Goal: Task Accomplishment & Management: Manage account settings

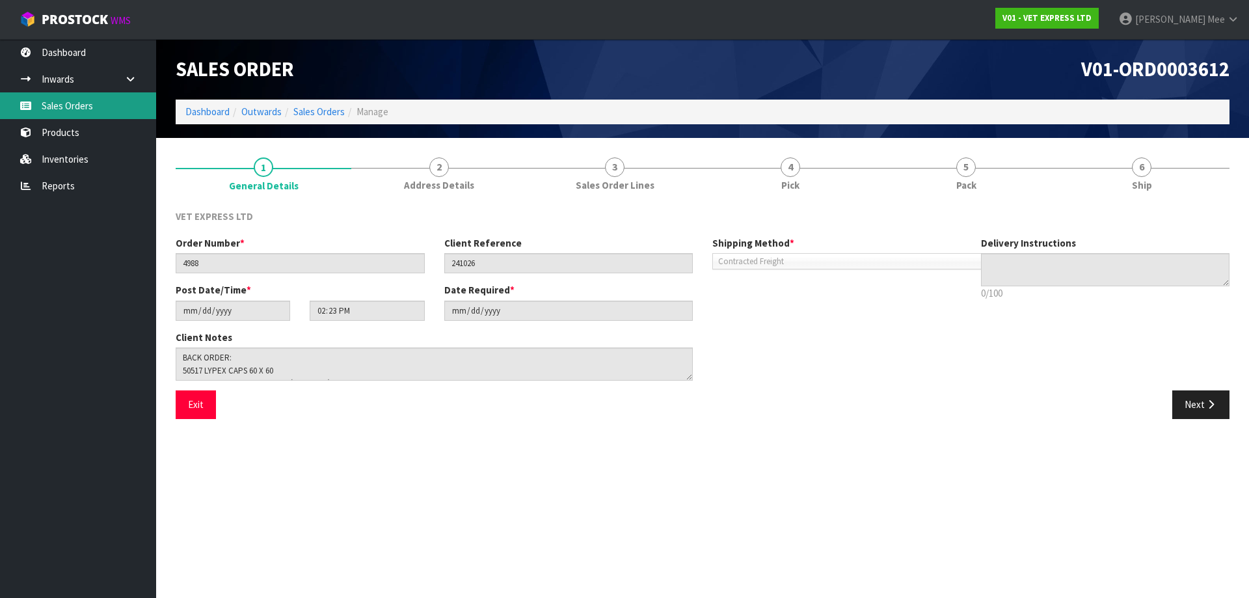
click at [62, 114] on link "Sales Orders" at bounding box center [78, 105] width 156 height 27
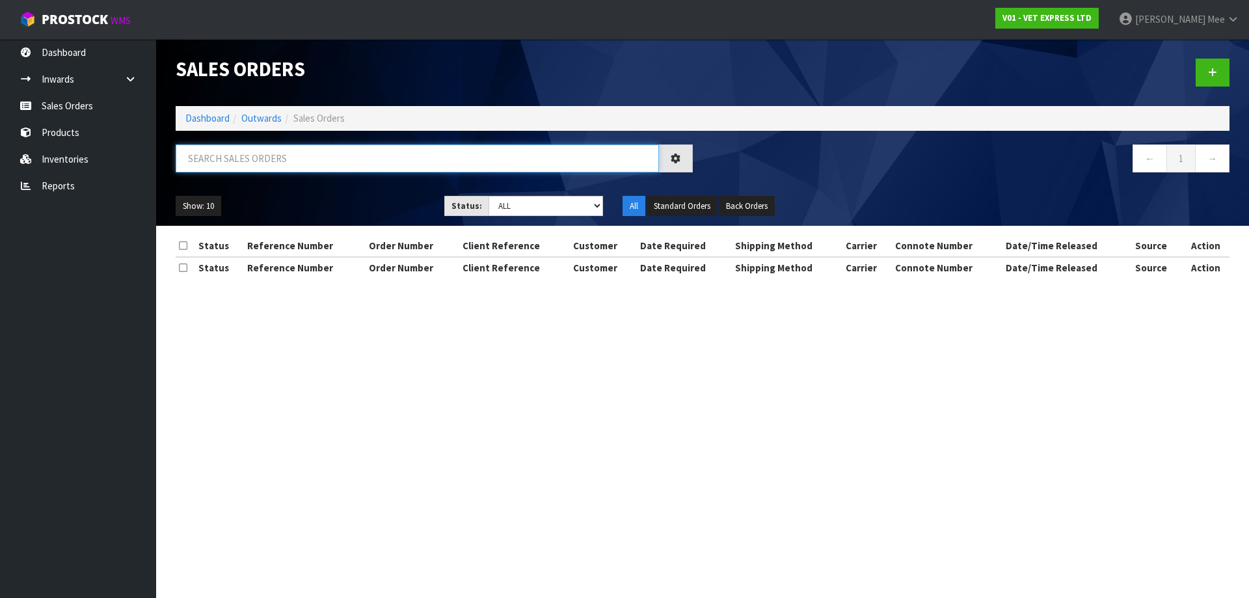
click at [326, 154] on input "text" at bounding box center [417, 158] width 483 height 28
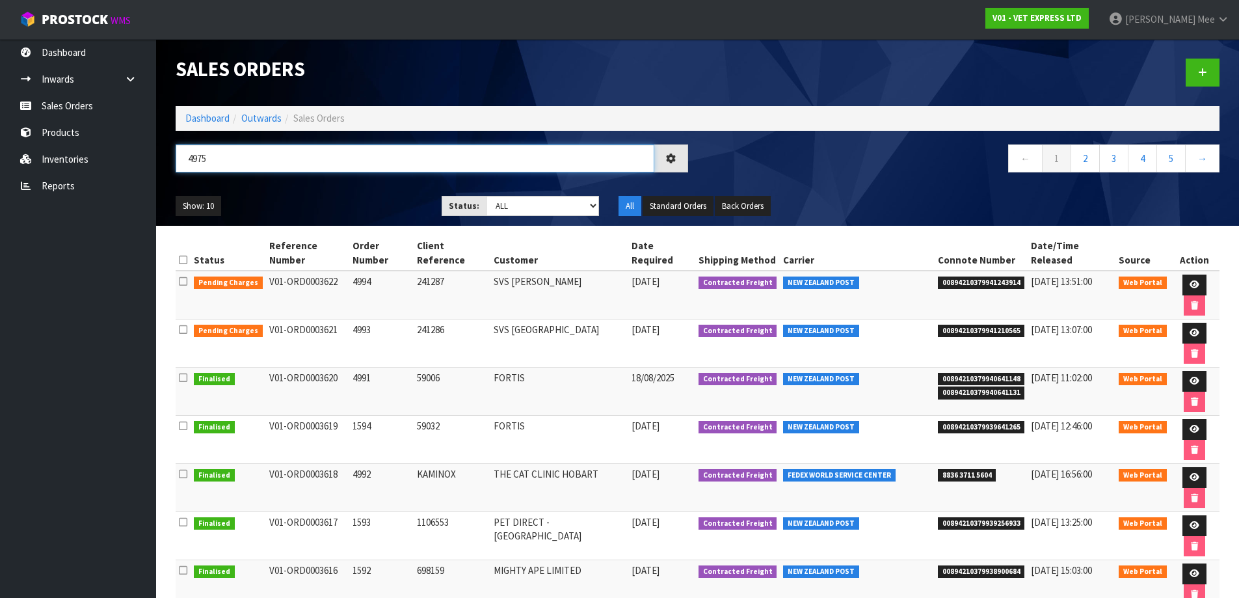
type input "4975"
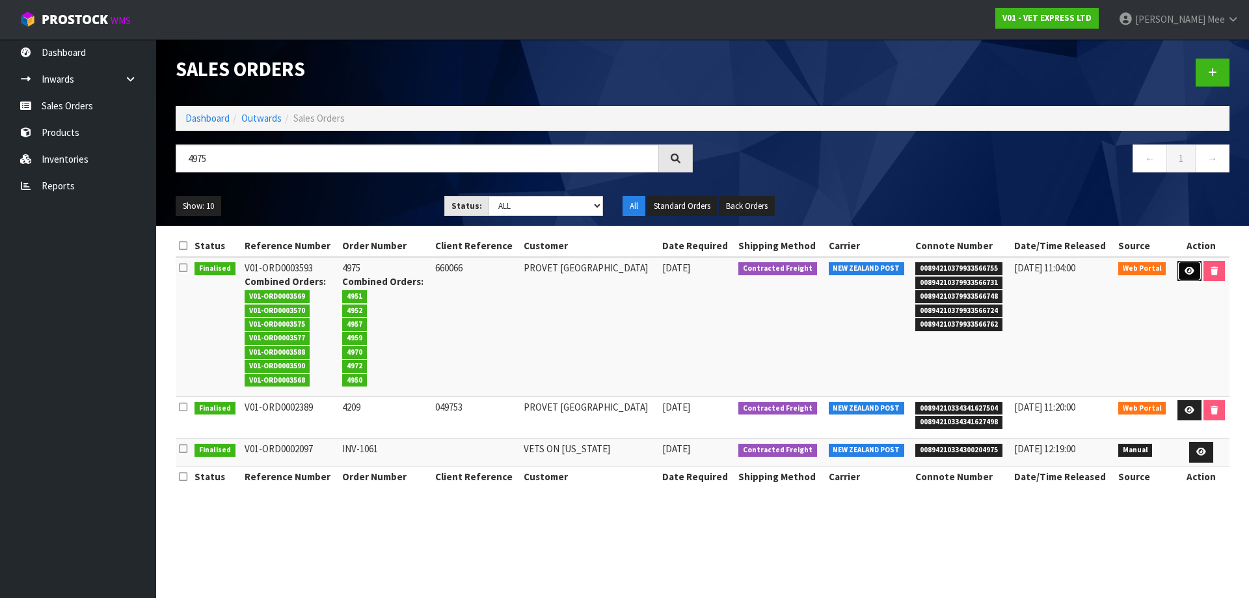
click at [602, 273] on icon at bounding box center [1190, 271] width 10 height 8
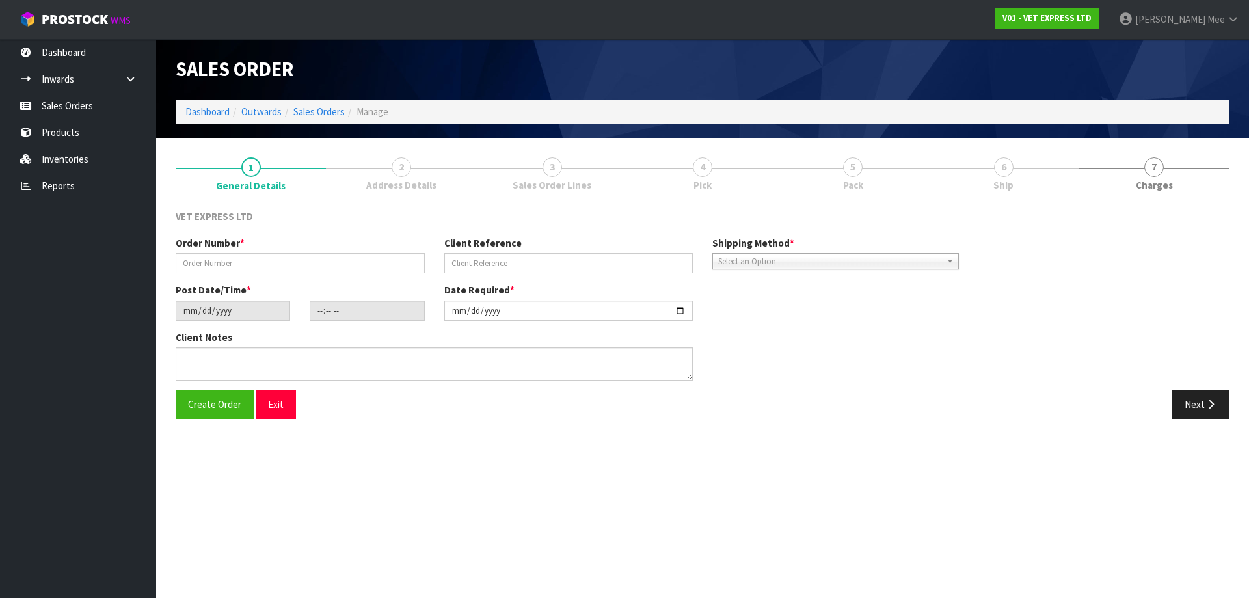
type input "4975"
type input "660066"
type input "[DATE]"
type input "07:03:00.000"
type input "[DATE]"
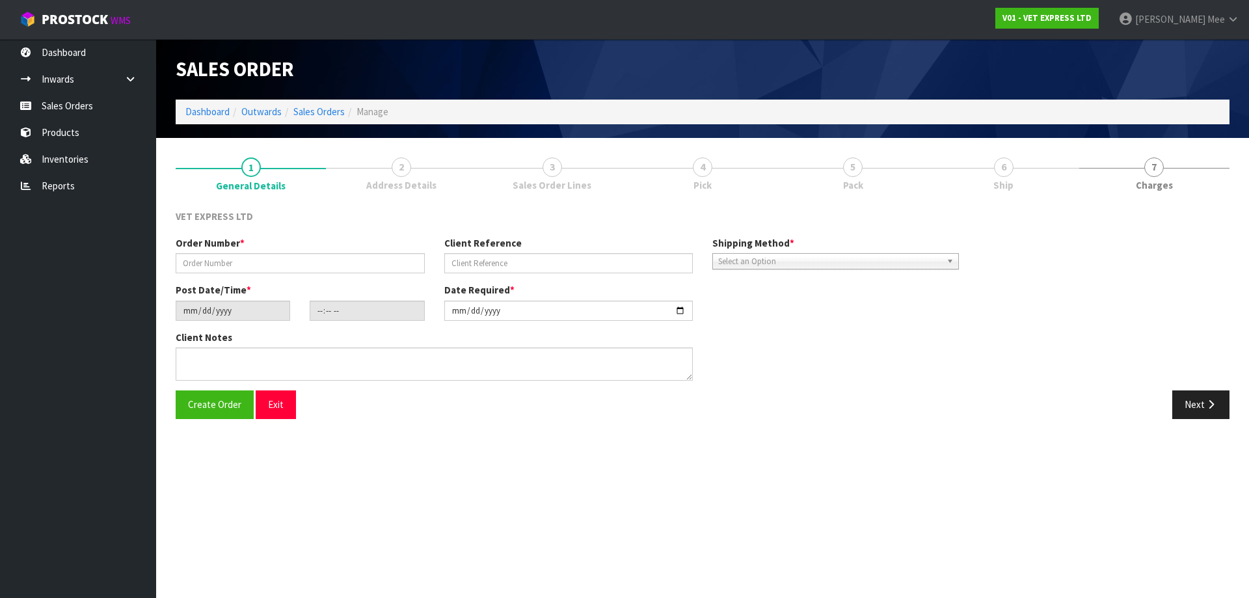
type textarea "BACK ORDER FROM INV 4939"
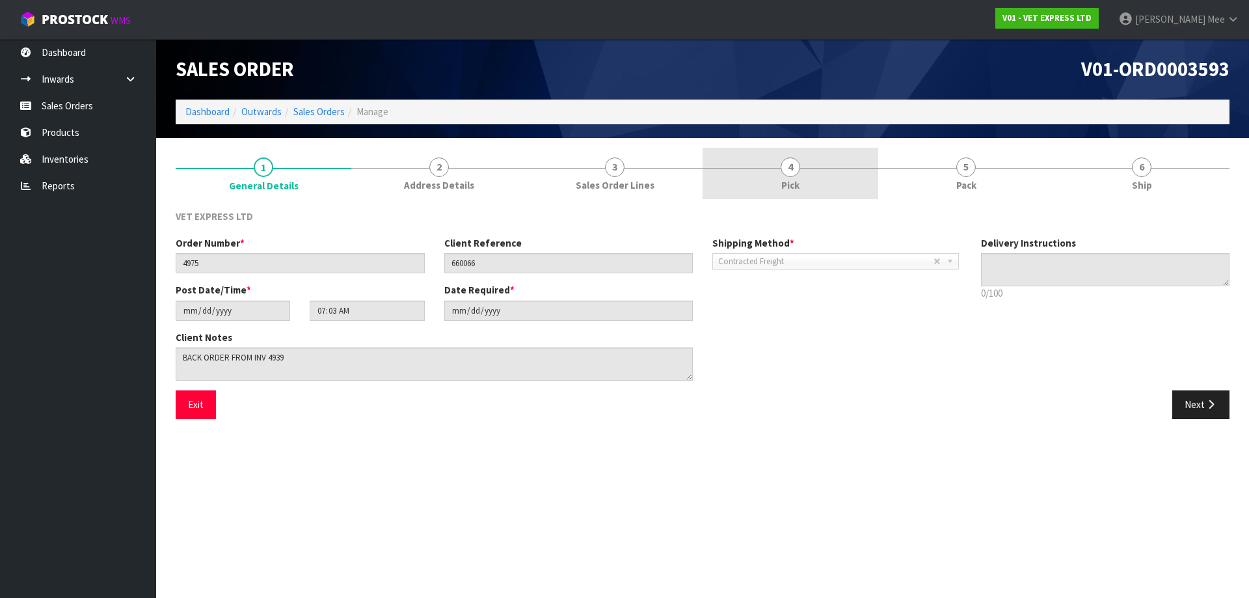
click at [602, 180] on span "Pick" at bounding box center [790, 185] width 18 height 14
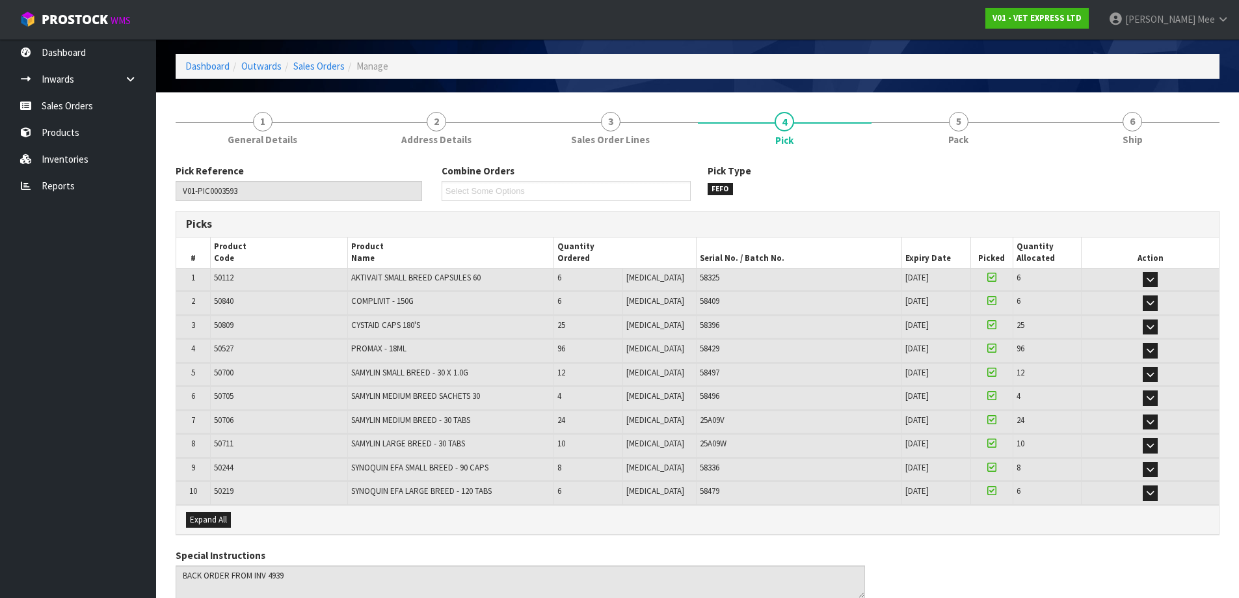
scroll to position [104, 0]
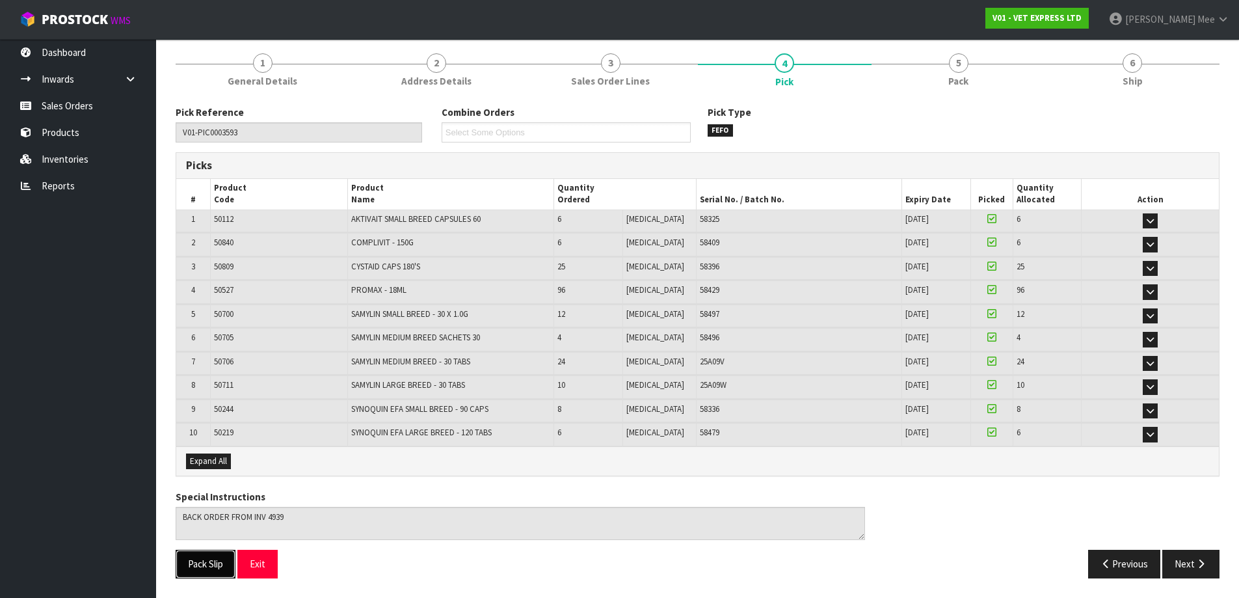
click at [205, 567] on button "Pack Slip" at bounding box center [206, 564] width 60 height 28
